Goal: Information Seeking & Learning: Learn about a topic

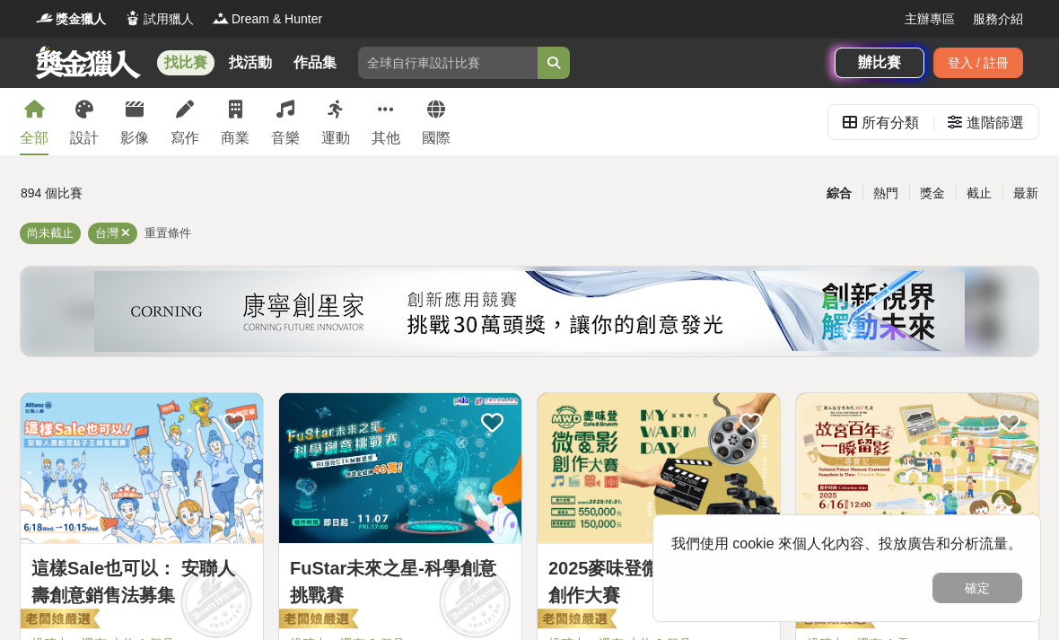
click at [187, 132] on div "寫作" at bounding box center [185, 138] width 29 height 22
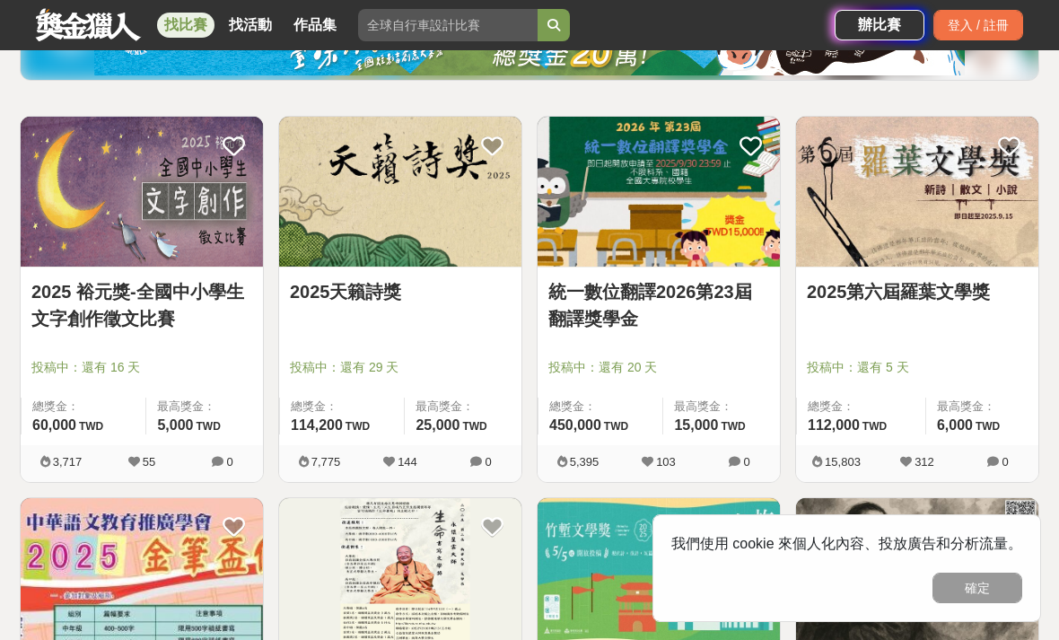
scroll to position [276, 0]
click at [77, 302] on link "2025 裕元獎-全國中小學生文字創作徵文比賽" at bounding box center [141, 306] width 221 height 54
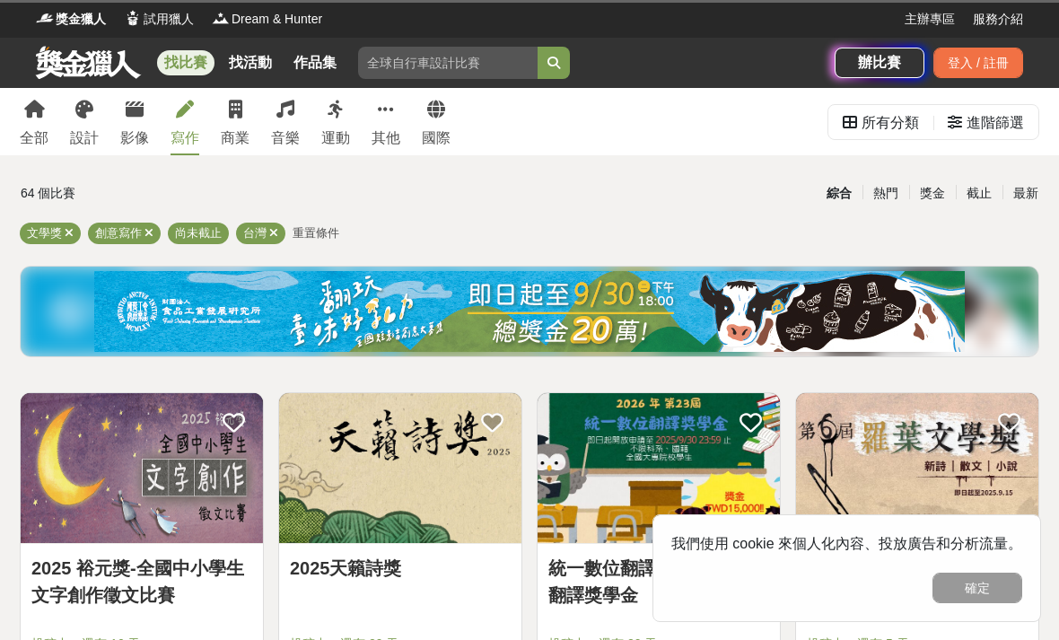
scroll to position [334, 0]
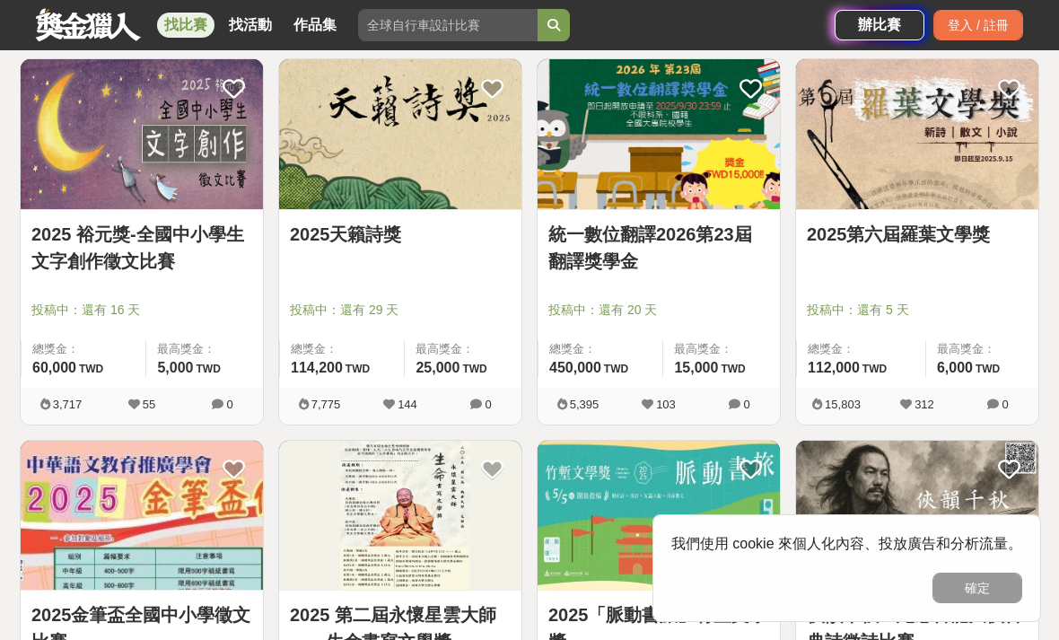
click at [324, 274] on div at bounding box center [406, 285] width 232 height 22
click at [449, 197] on img at bounding box center [400, 134] width 242 height 150
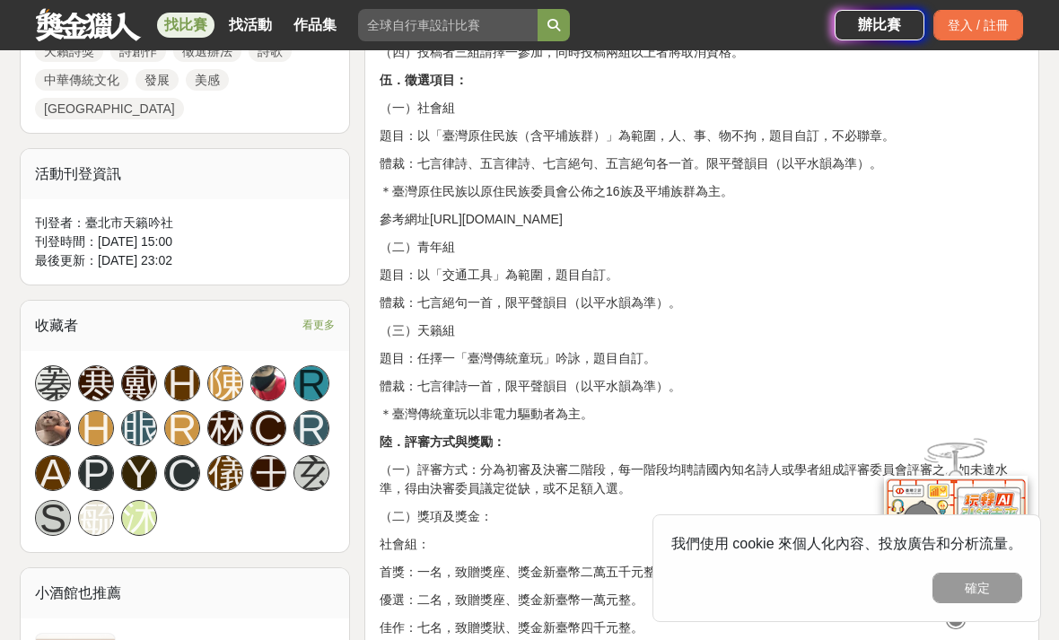
scroll to position [1038, 0]
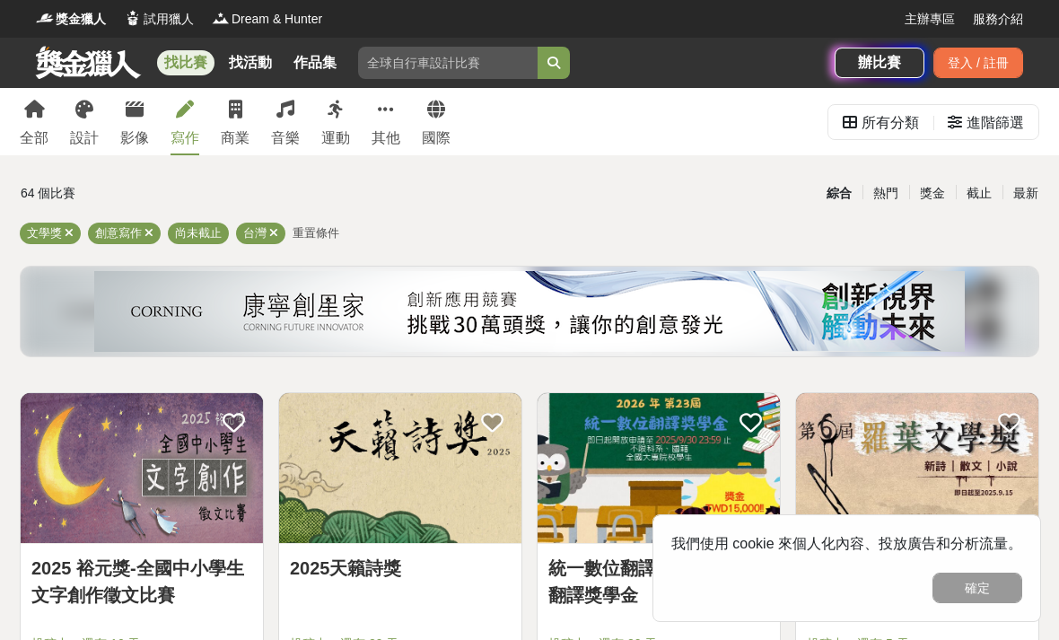
click at [933, 193] on div "獎金" at bounding box center [932, 193] width 47 height 31
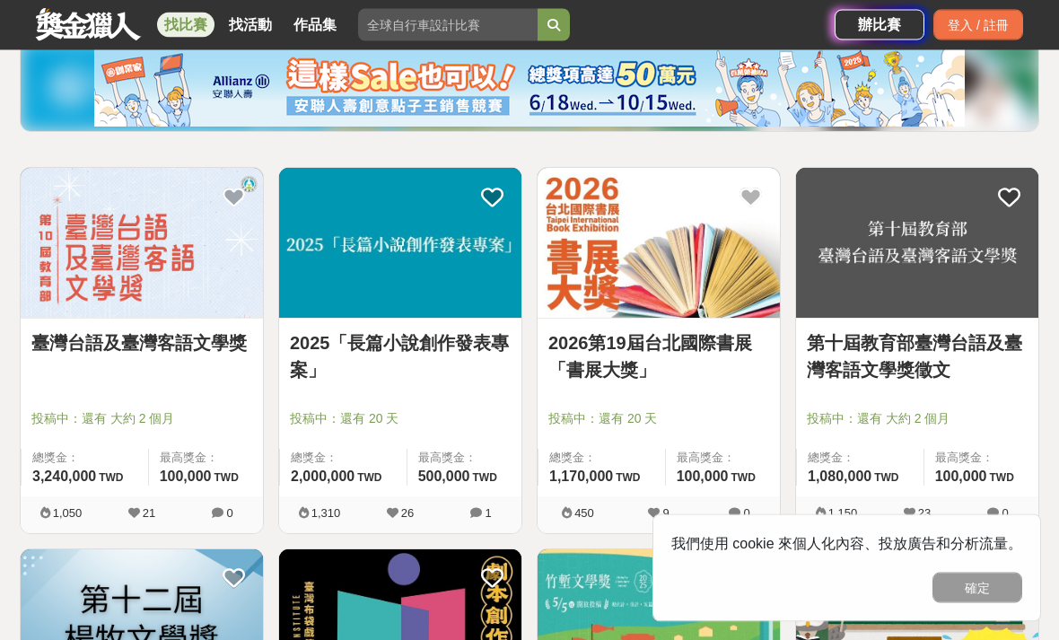
scroll to position [225, 0]
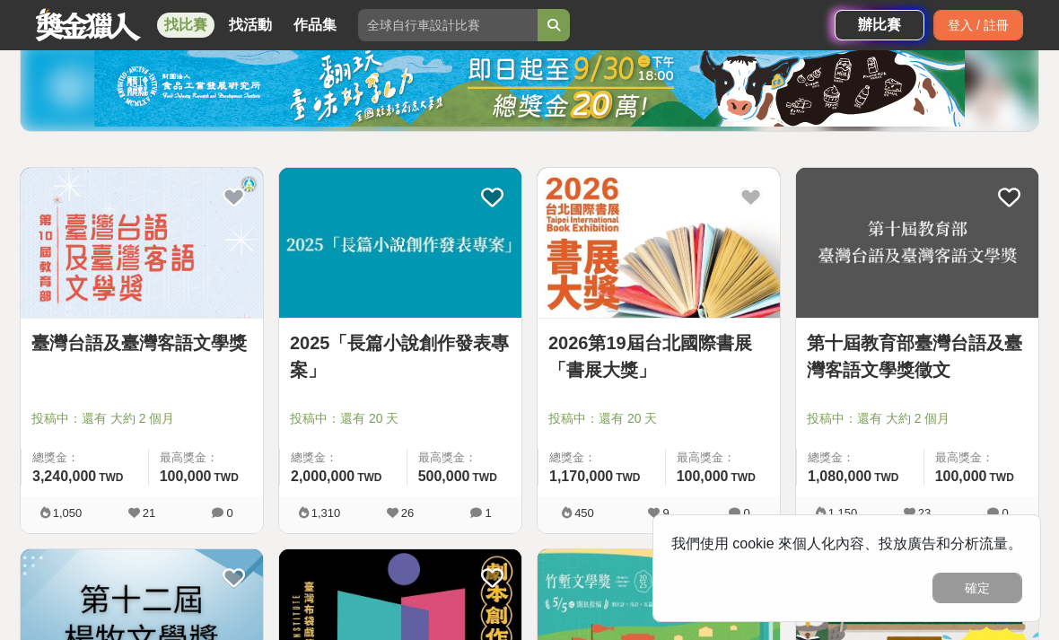
click at [983, 603] on button "確定" at bounding box center [978, 588] width 90 height 31
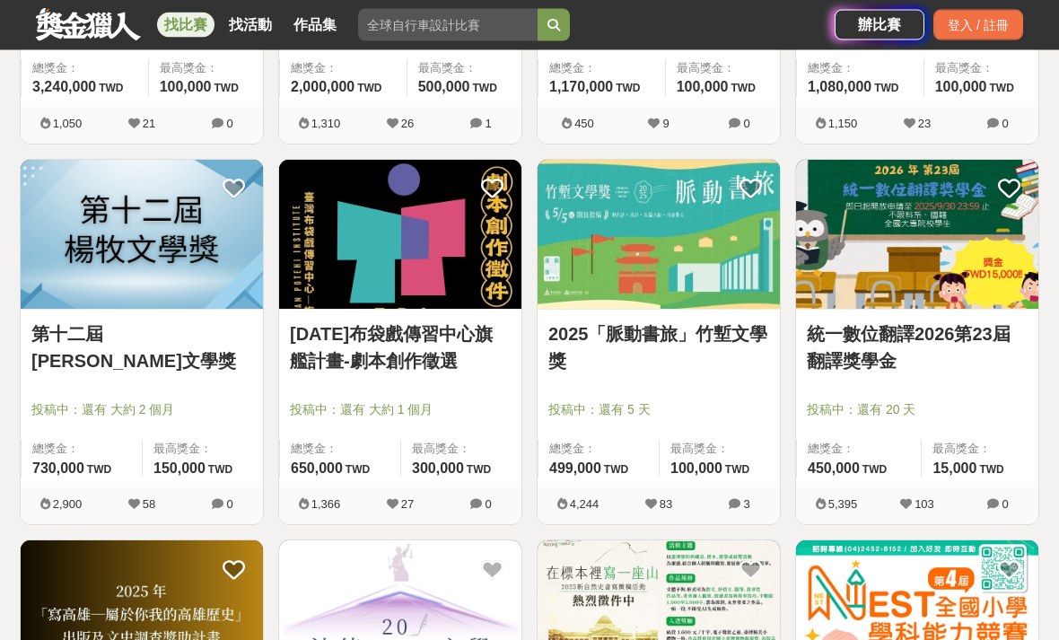
scroll to position [615, 0]
click at [66, 289] on img at bounding box center [142, 235] width 242 height 150
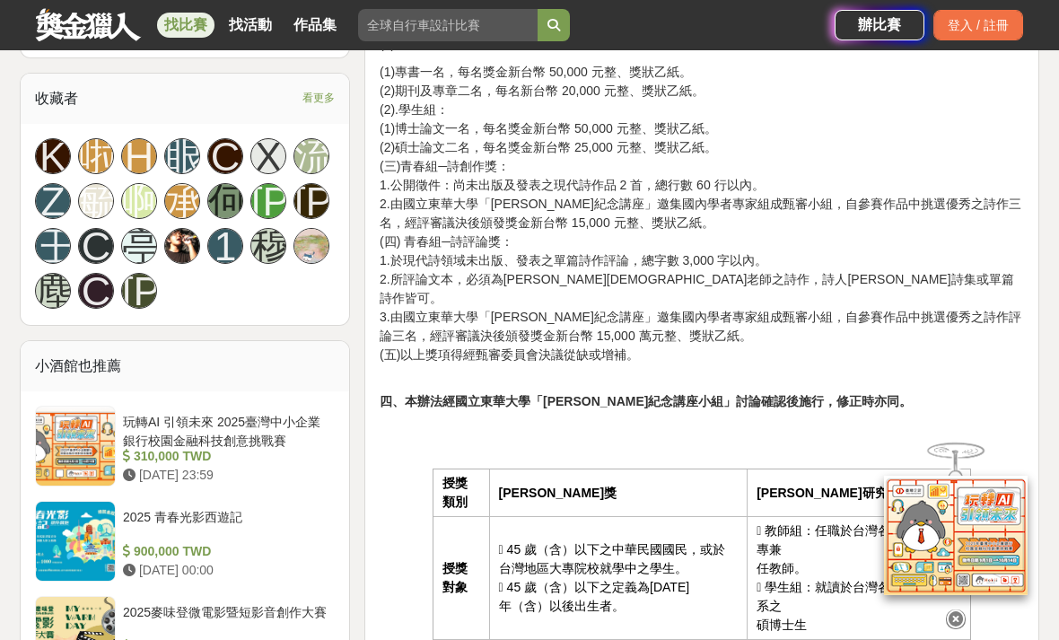
scroll to position [1512, 0]
